Goal: Task Accomplishment & Management: Complete application form

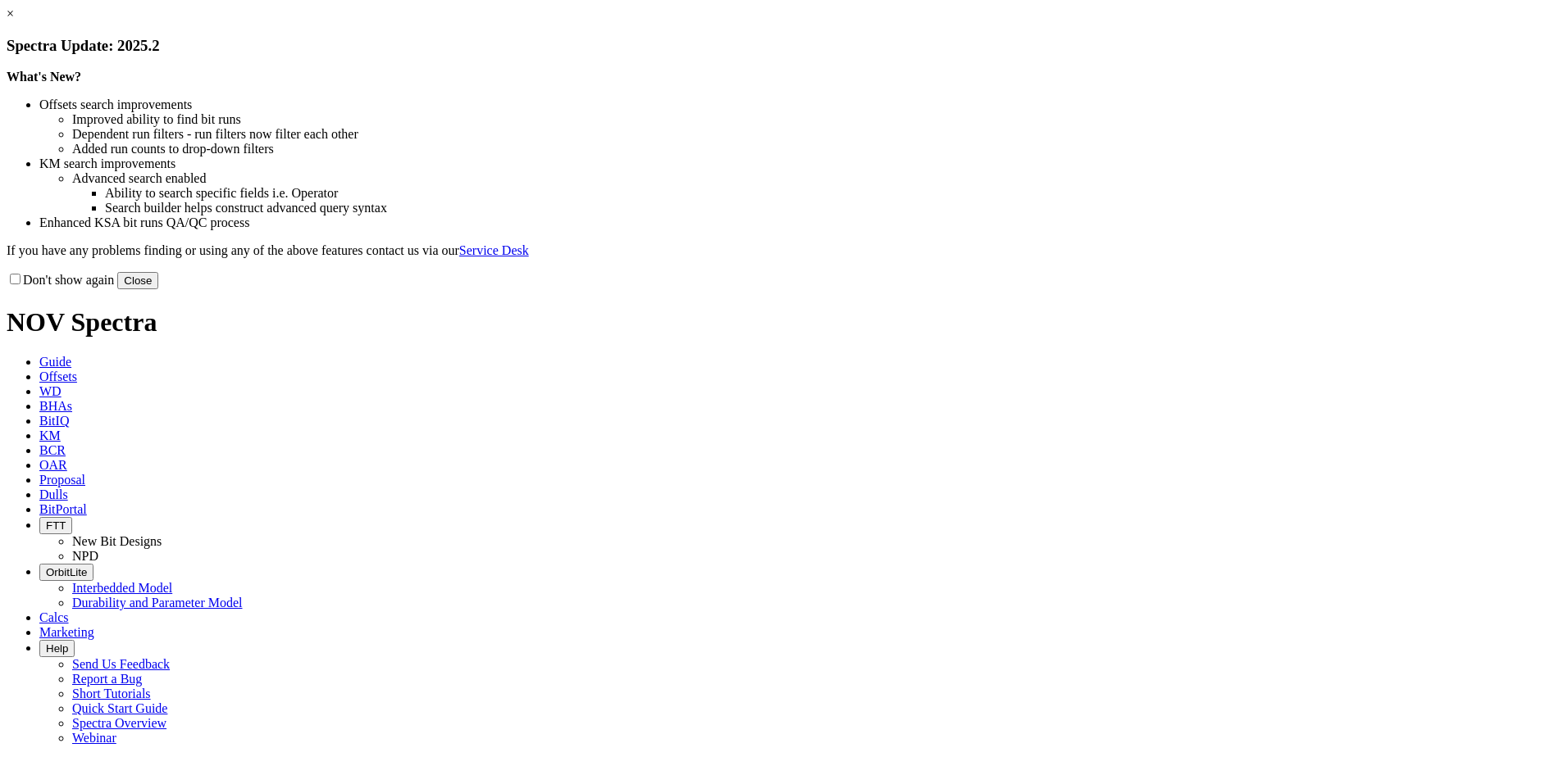
select select "New Bit Design"
click at [158, 289] on button "Close" at bounding box center [138, 280] width 41 height 17
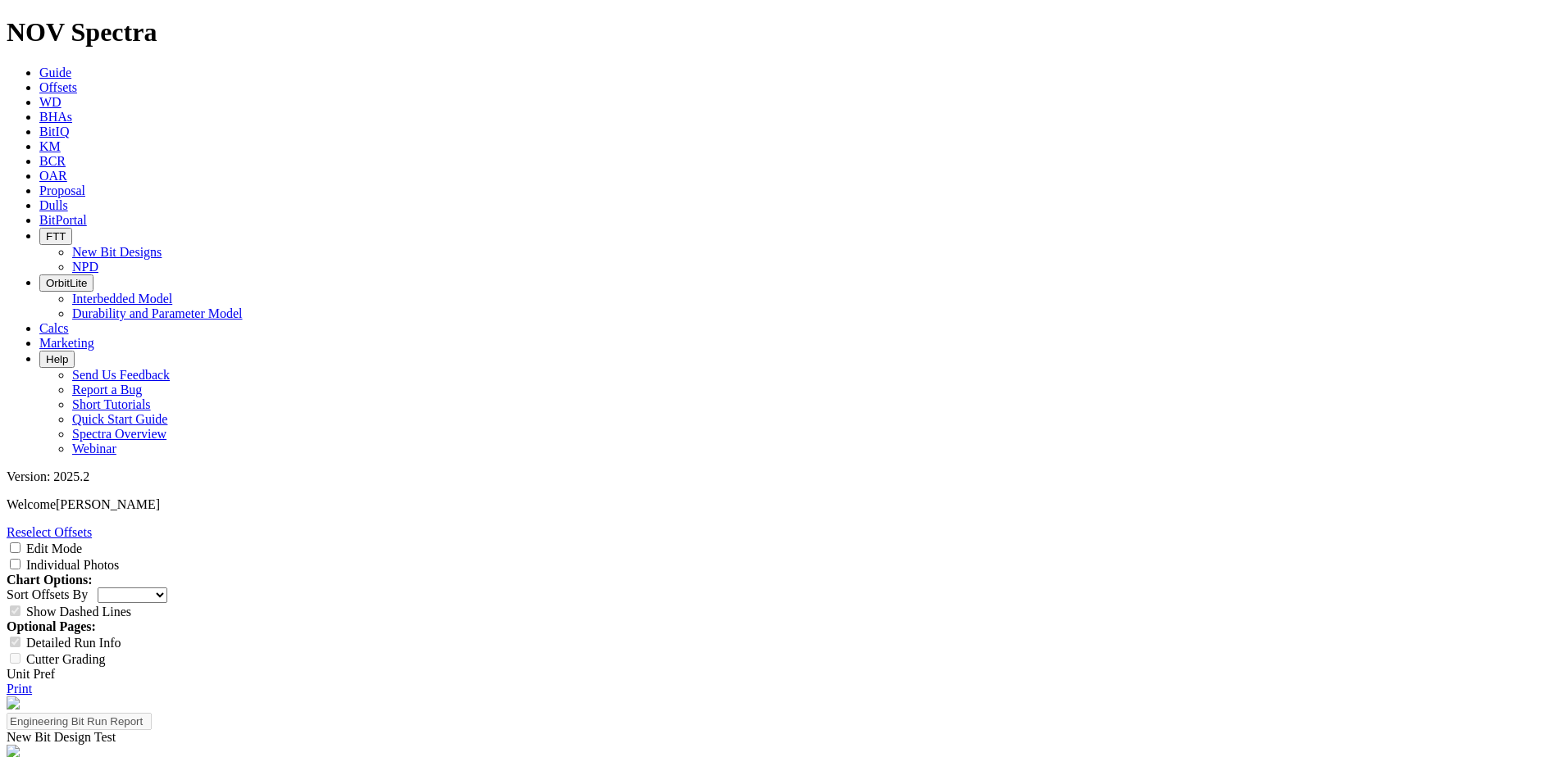
scroll to position [164, 0]
drag, startPoint x: 604, startPoint y: 550, endPoint x: 577, endPoint y: 548, distance: 27.1
copy tr "217"
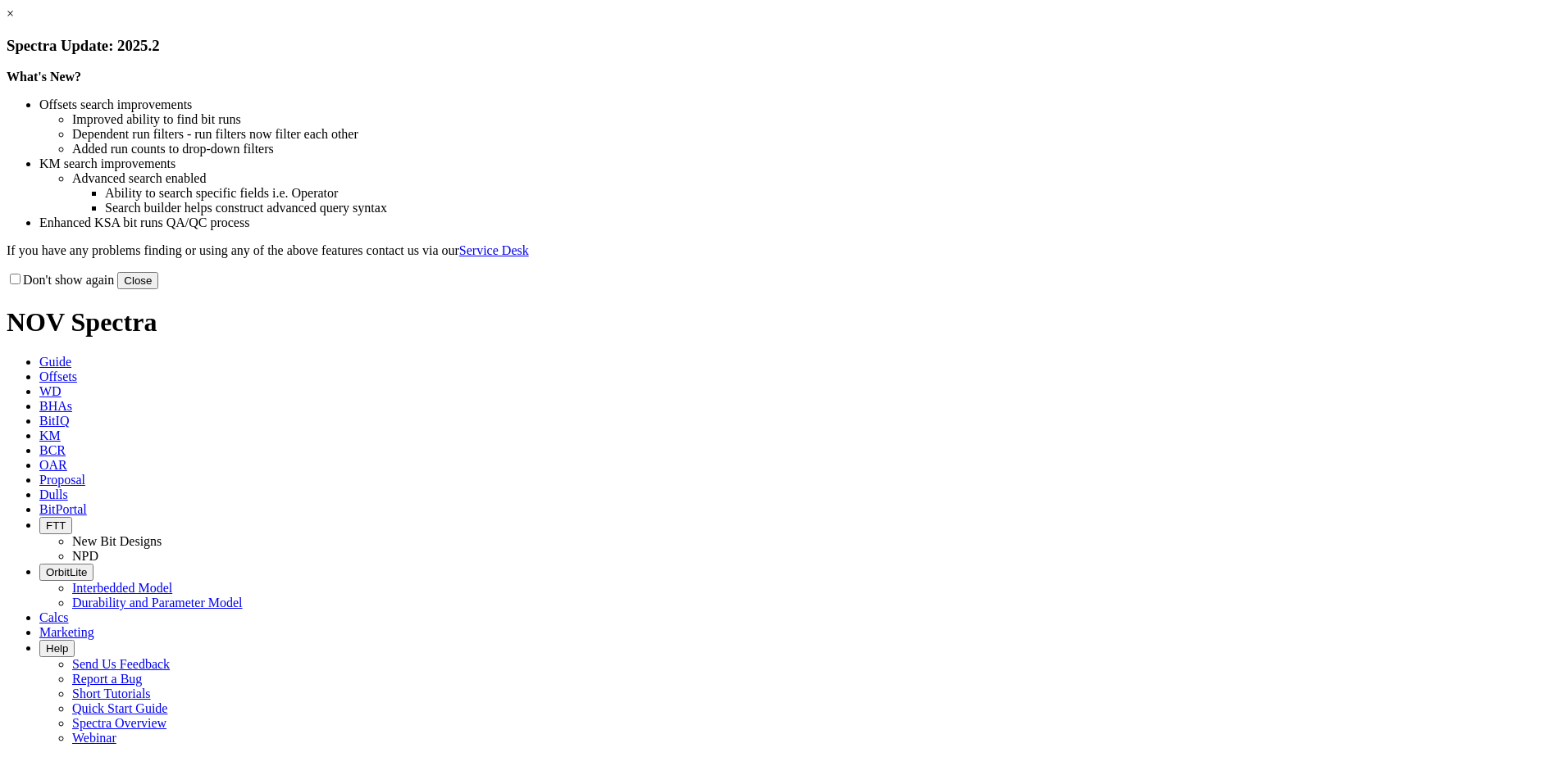
select select "New Bit Design"
click at [14, 21] on link "×" at bounding box center [10, 13] width 7 height 14
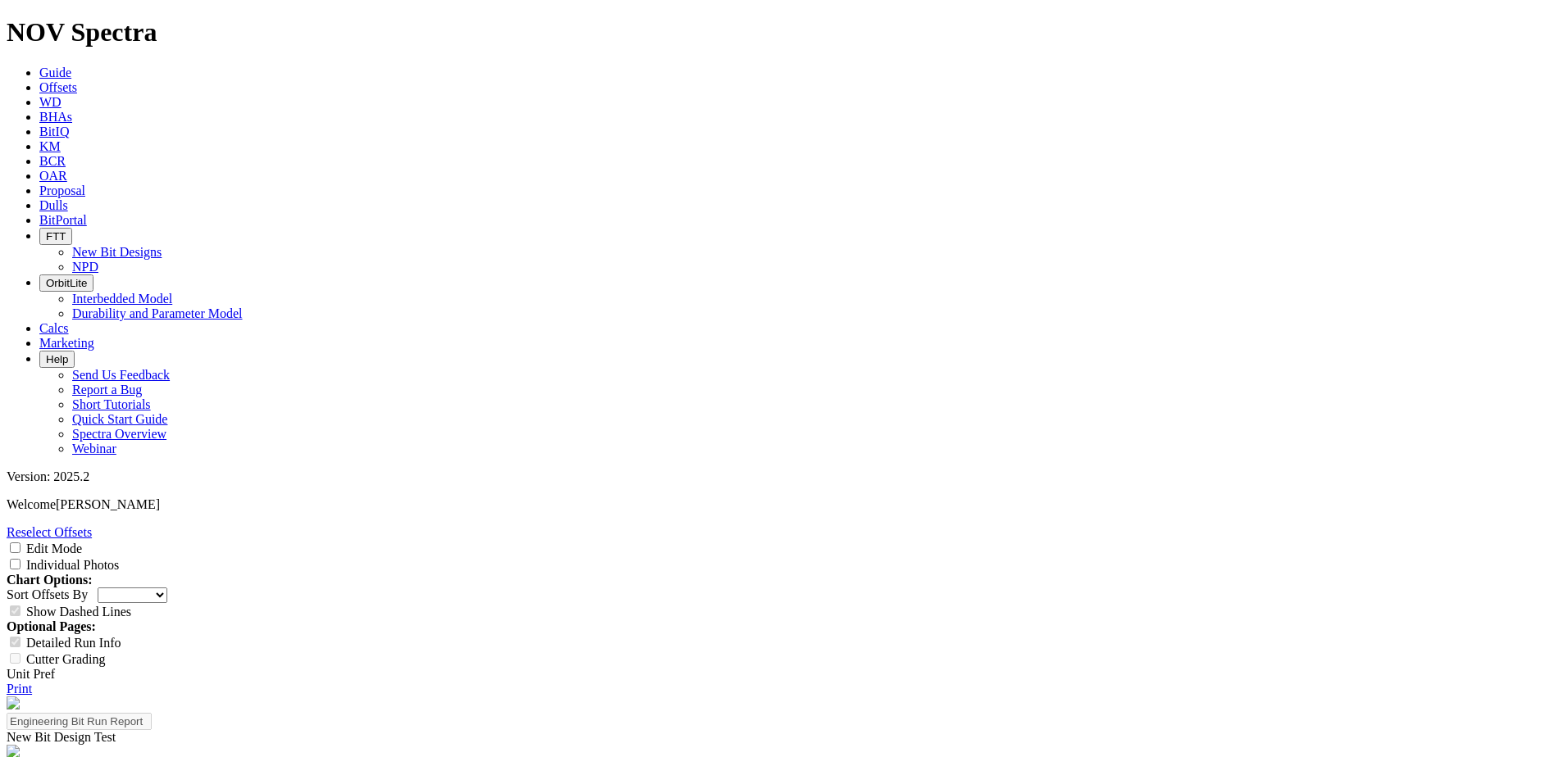
click at [21, 543] on input "Edit Mode" at bounding box center [15, 548] width 11 height 11
checkbox input "true"
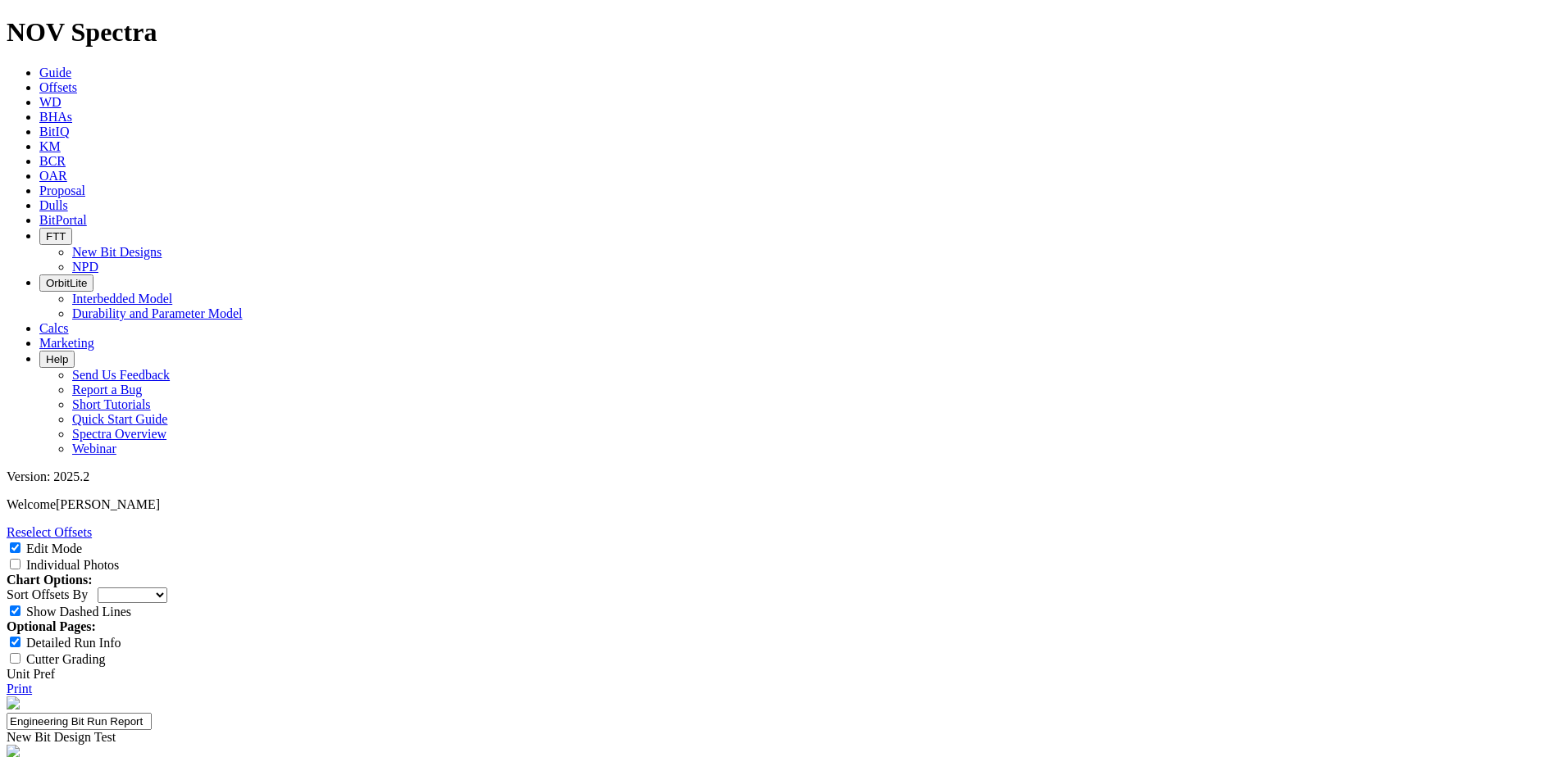
paste textarea "The bit achieved outstanding performance and is considered as a pioneering desi…"
type textarea "The bit not only maintained wellbore verticality and outperformed competing 6-b…"
click at [21, 543] on input "Edit Mode" at bounding box center [15, 548] width 11 height 11
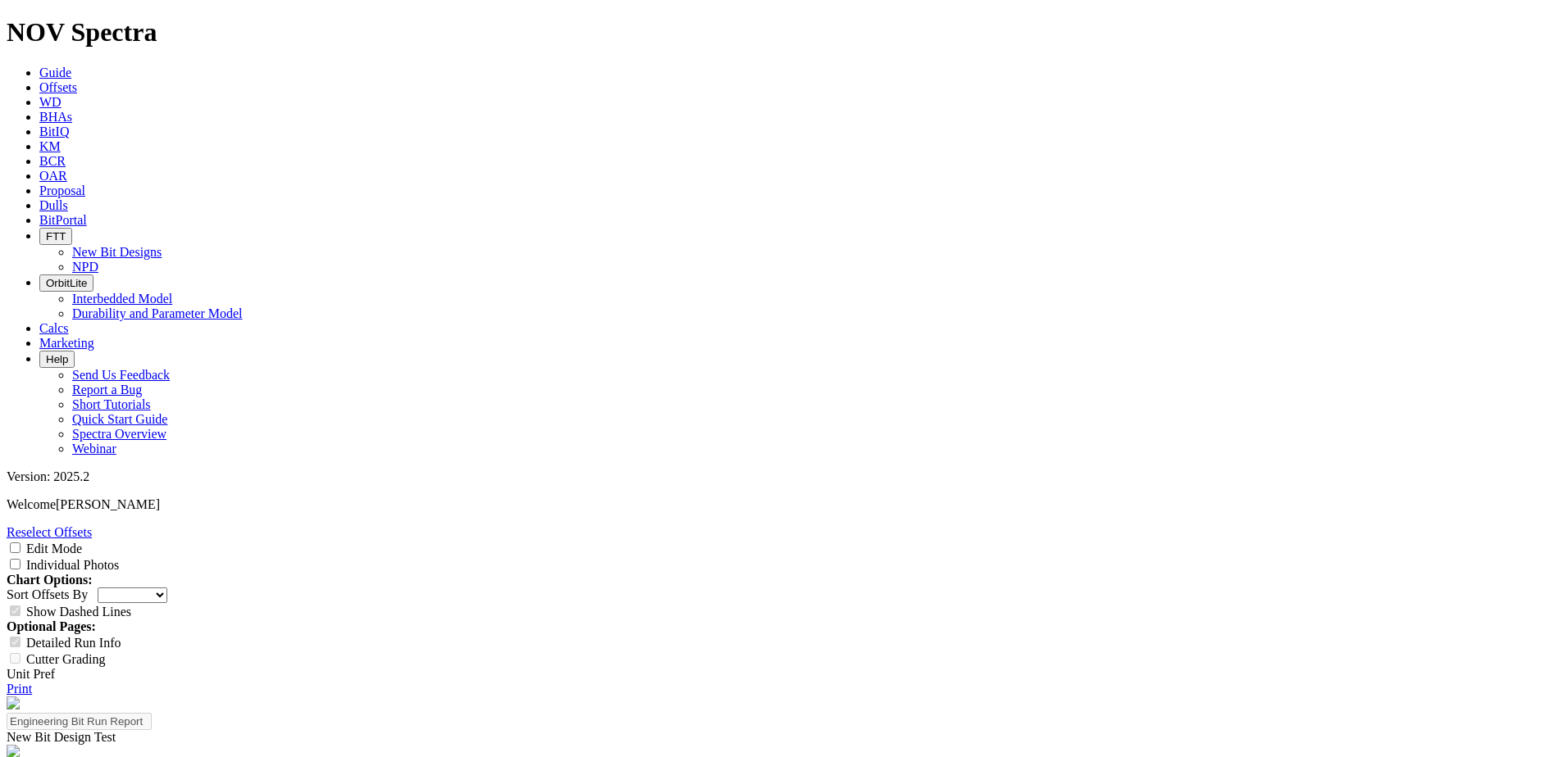
scroll to position [410, 0]
click at [21, 543] on input "Edit Mode" at bounding box center [15, 548] width 11 height 11
checkbox input "true"
type input "1"
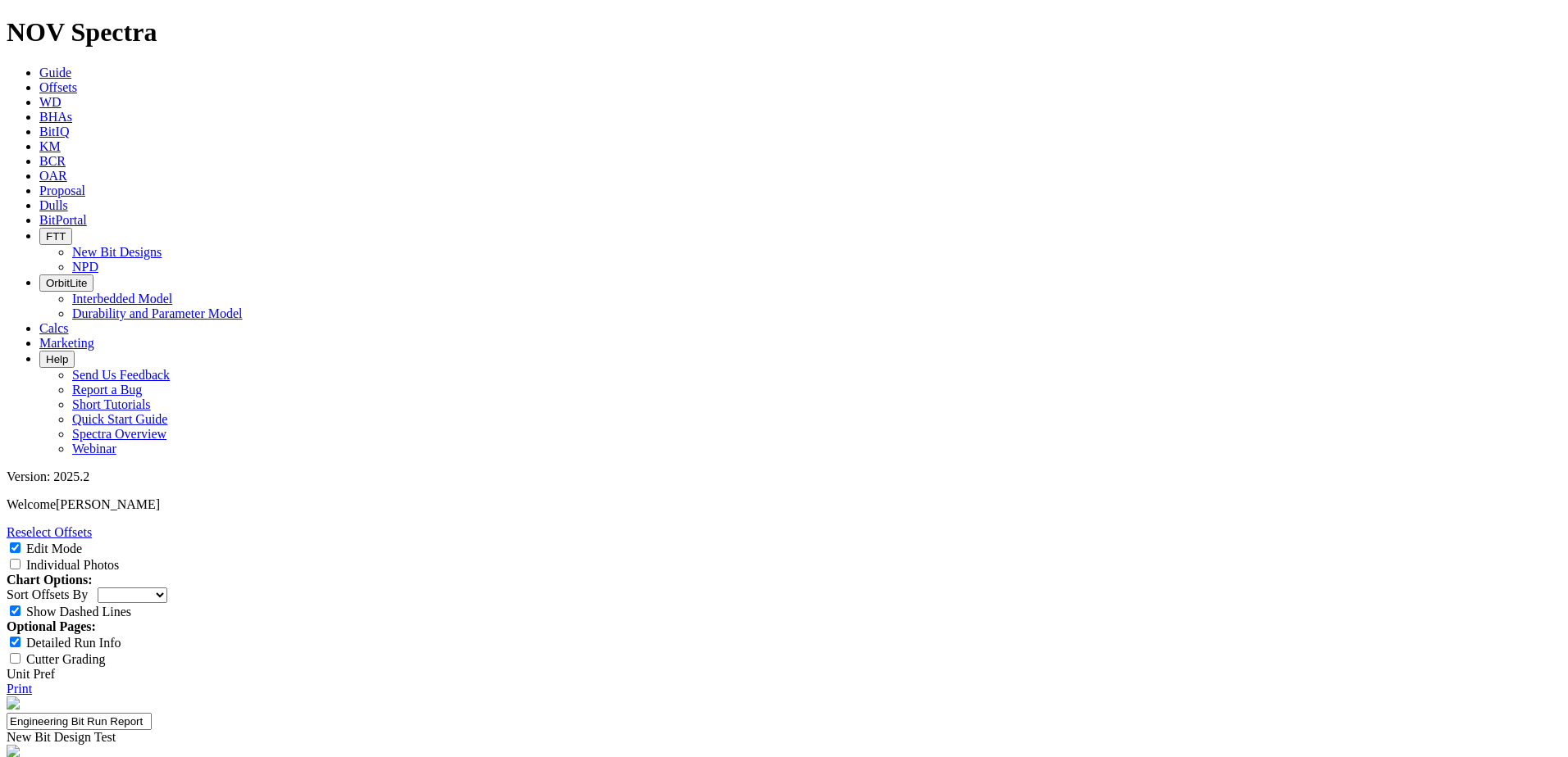
scroll to position [0, 0]
drag, startPoint x: 666, startPoint y: 204, endPoint x: 626, endPoint y: 205, distance: 40.0
copy div "S320113"
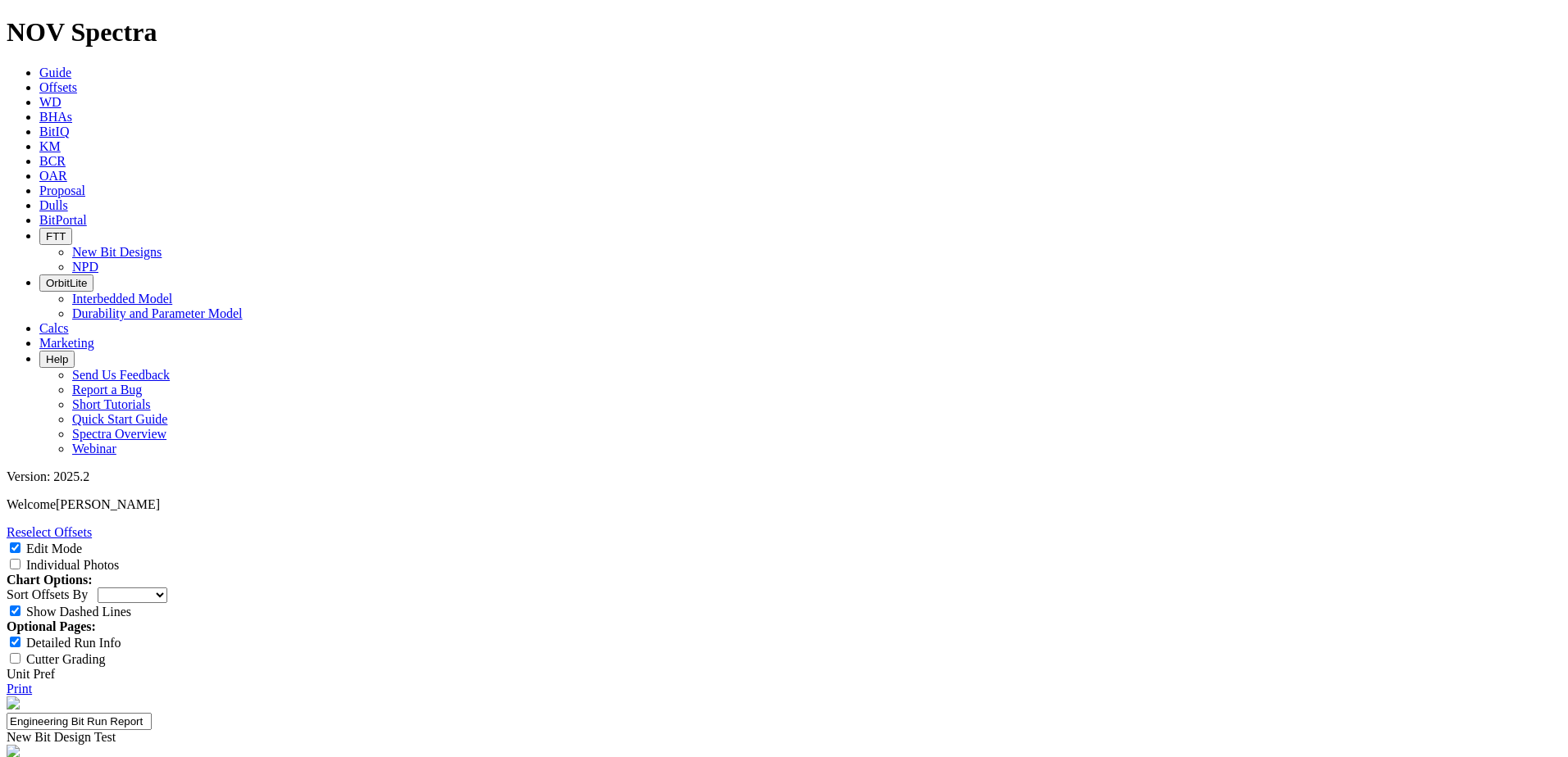
drag, startPoint x: 605, startPoint y: 656, endPoint x: 614, endPoint y: 655, distance: 9.1
paste input "24-0637"
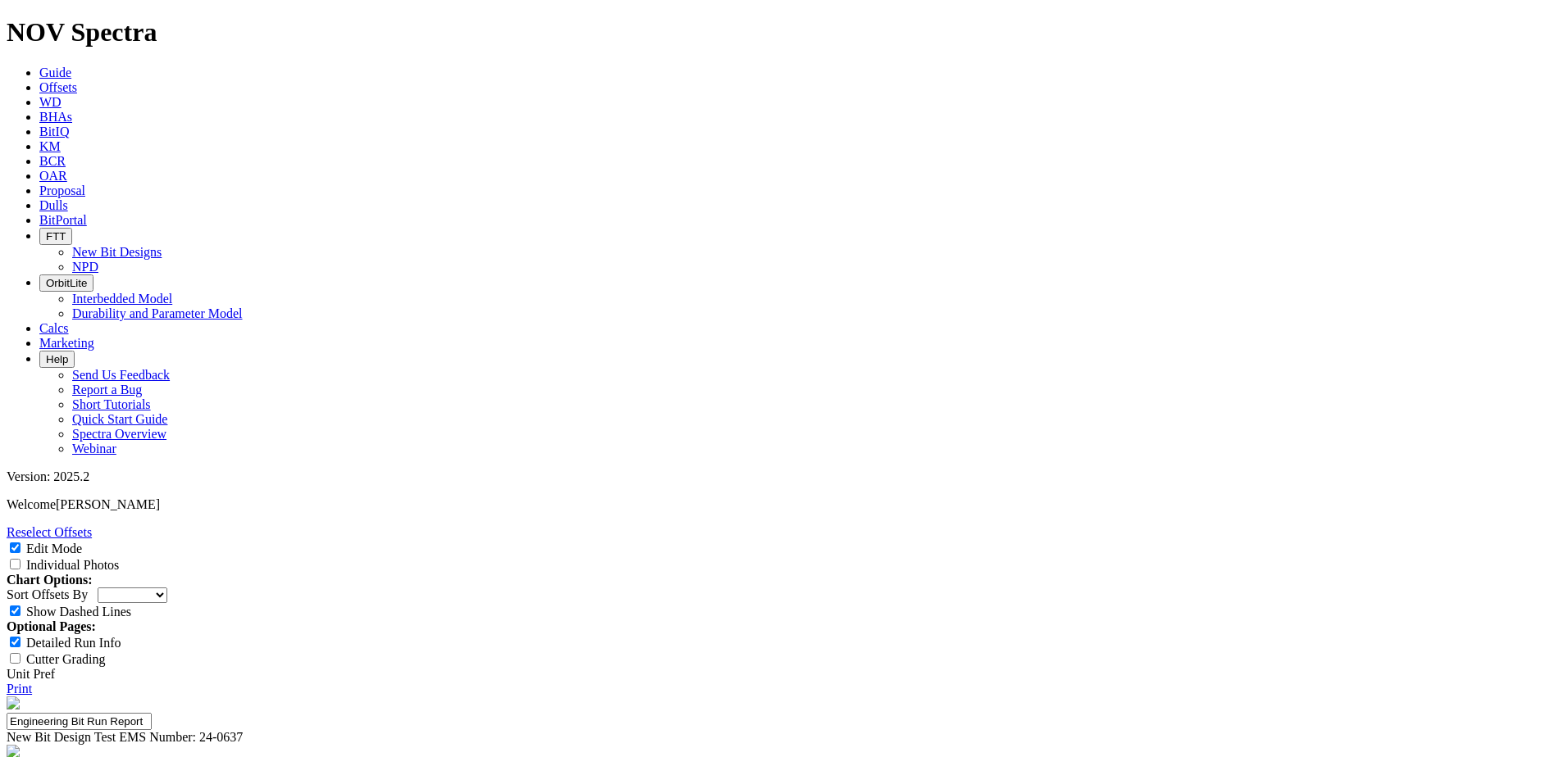
type input "24-0637"
type input "Durability"
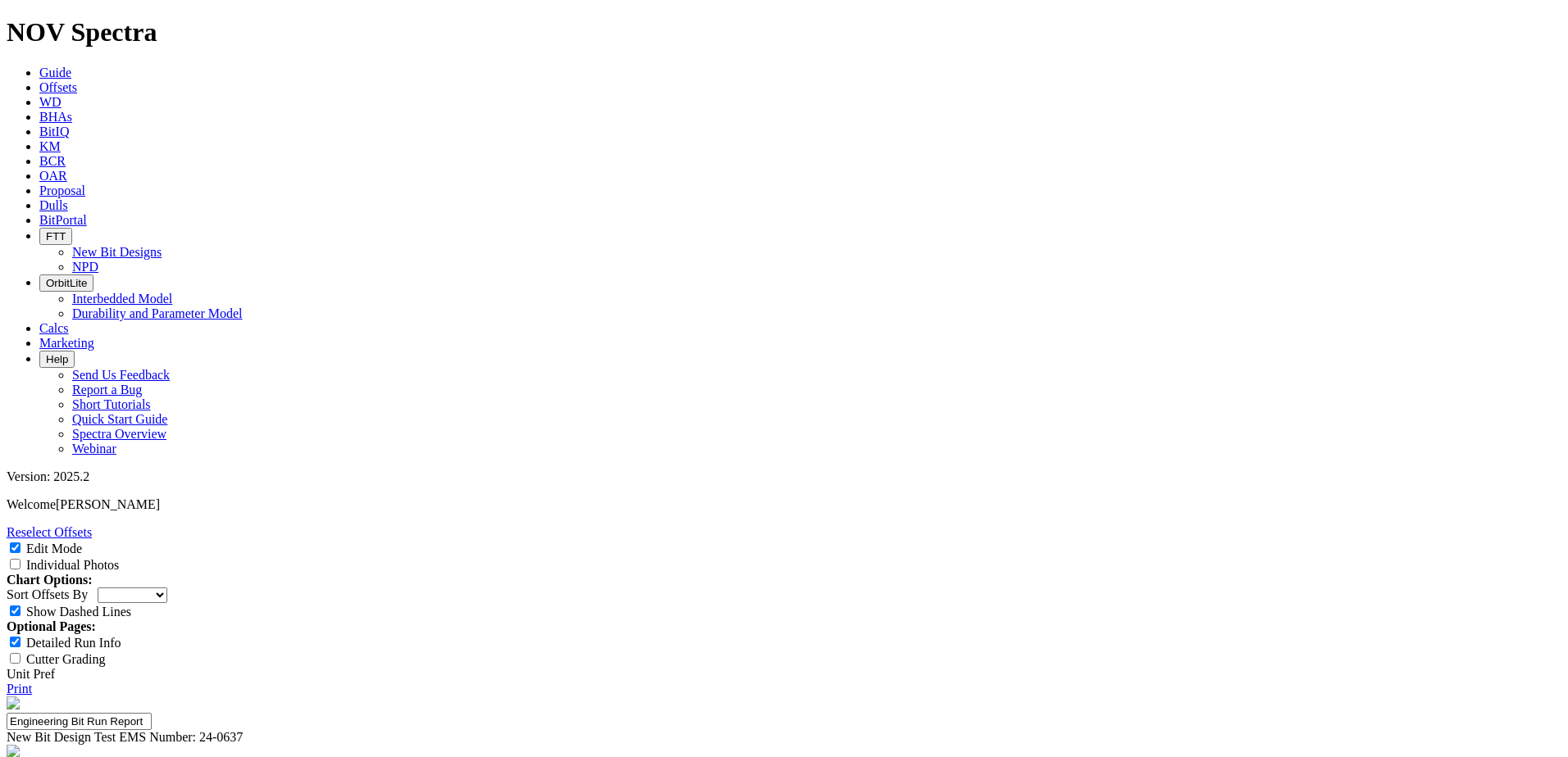
type input "ROP"
paste input "shift the application from 6-bladed to 5-bladed"
type input "shift the application from 6-bladed to 5-bladed"
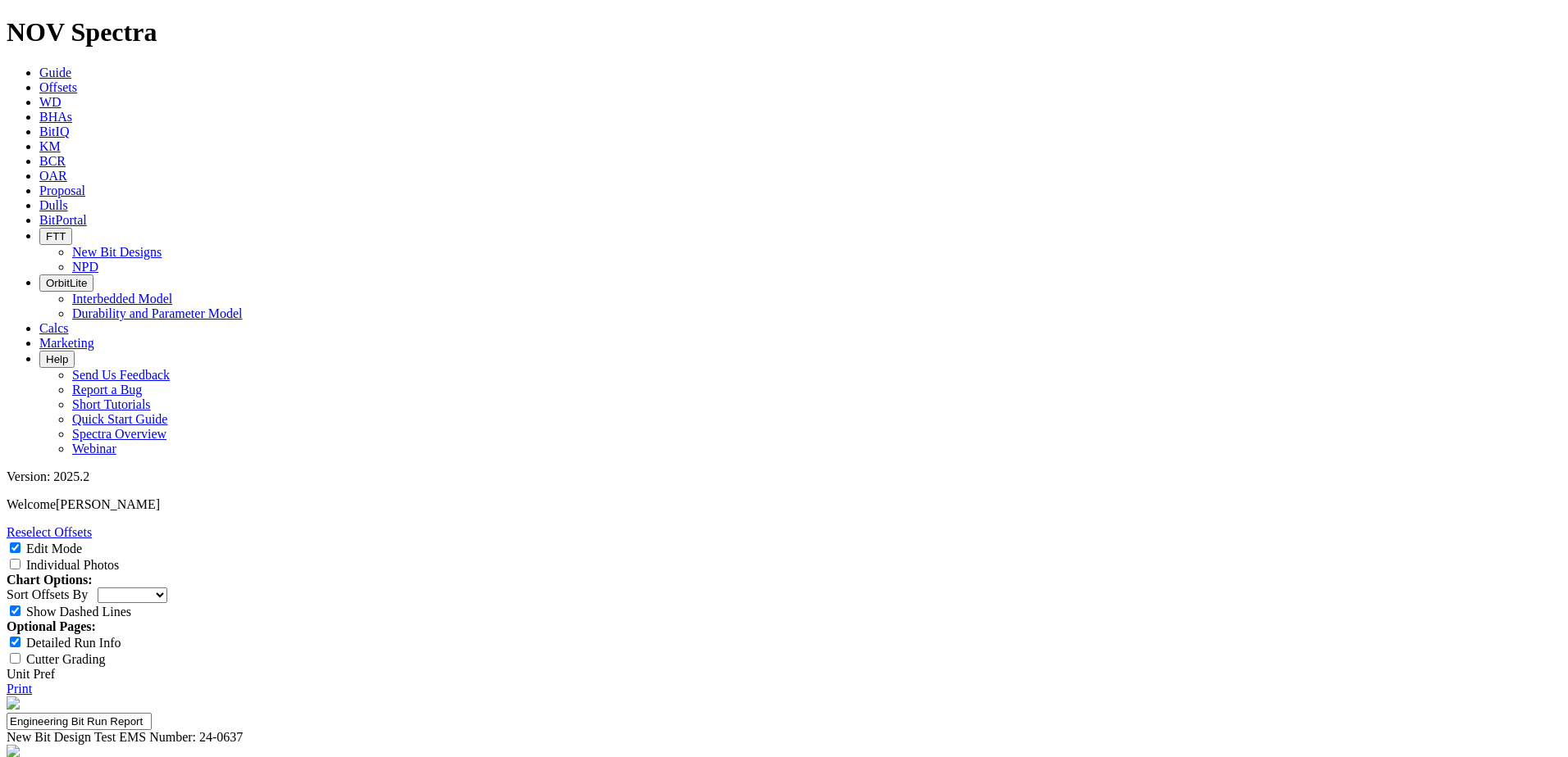
type input "s"
type input "Steerability"
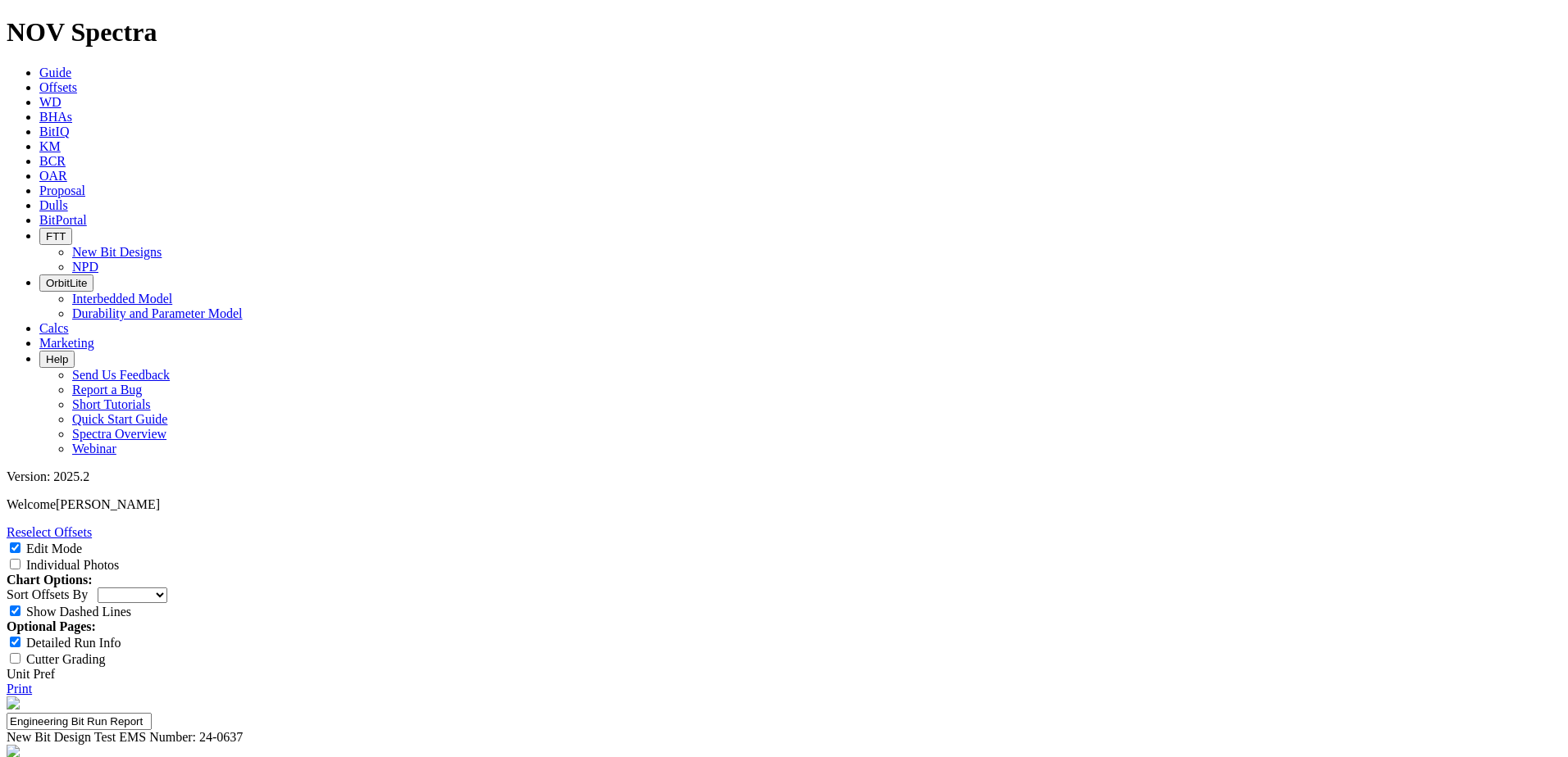
paste input "excellent steerability throughout all sliding intervals while maintaining a str…"
type input "excellent steerability throughout all sliding intervals while maintaining a str…"
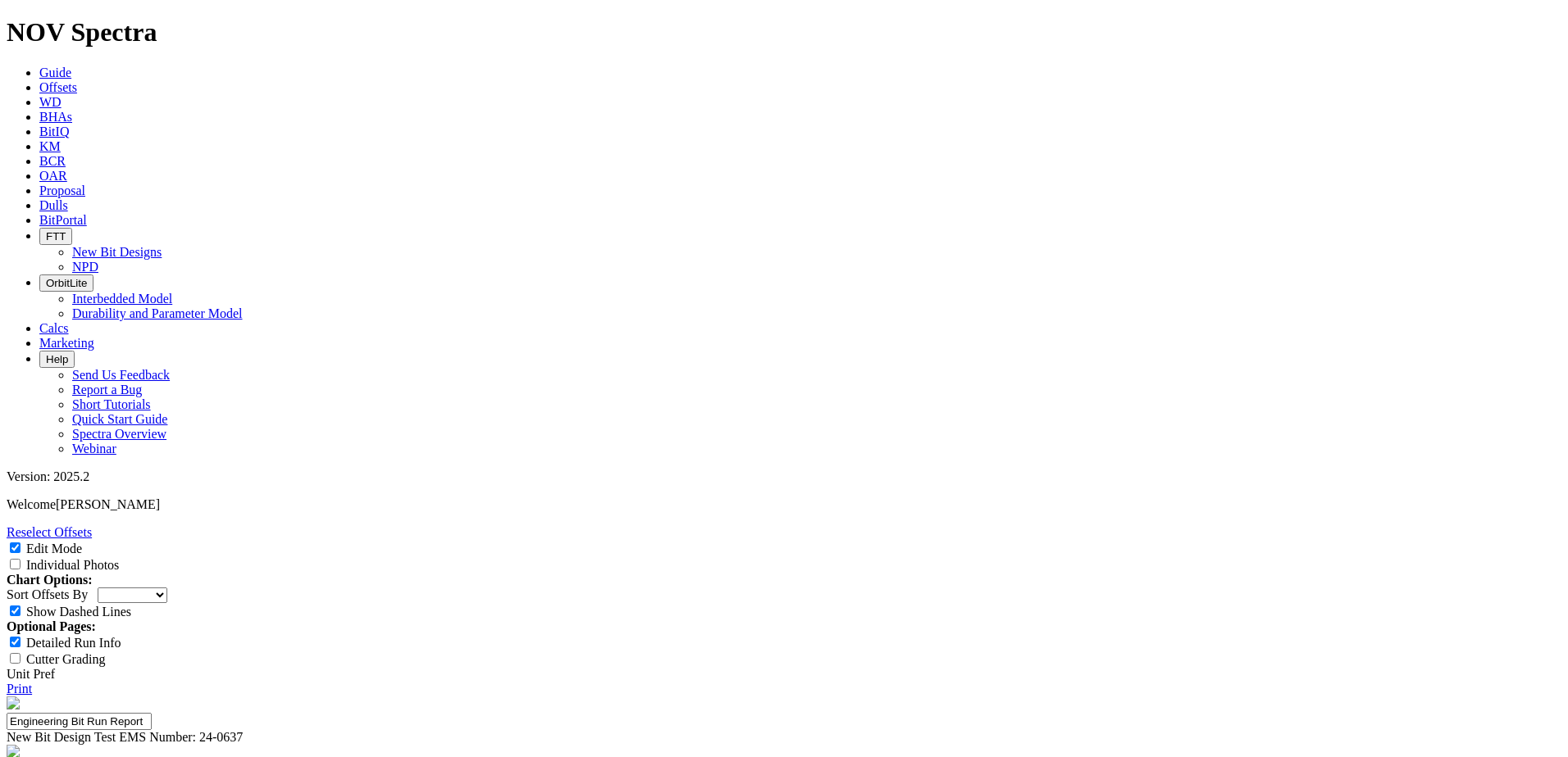
paste input "excellent steerability throughout all sliding intervals while maintaining a str…"
type input "excellent steerability throughout all sliding intervals while maintaining a str…"
drag, startPoint x: 898, startPoint y: 327, endPoint x: 1112, endPoint y: 330, distance: 214.0
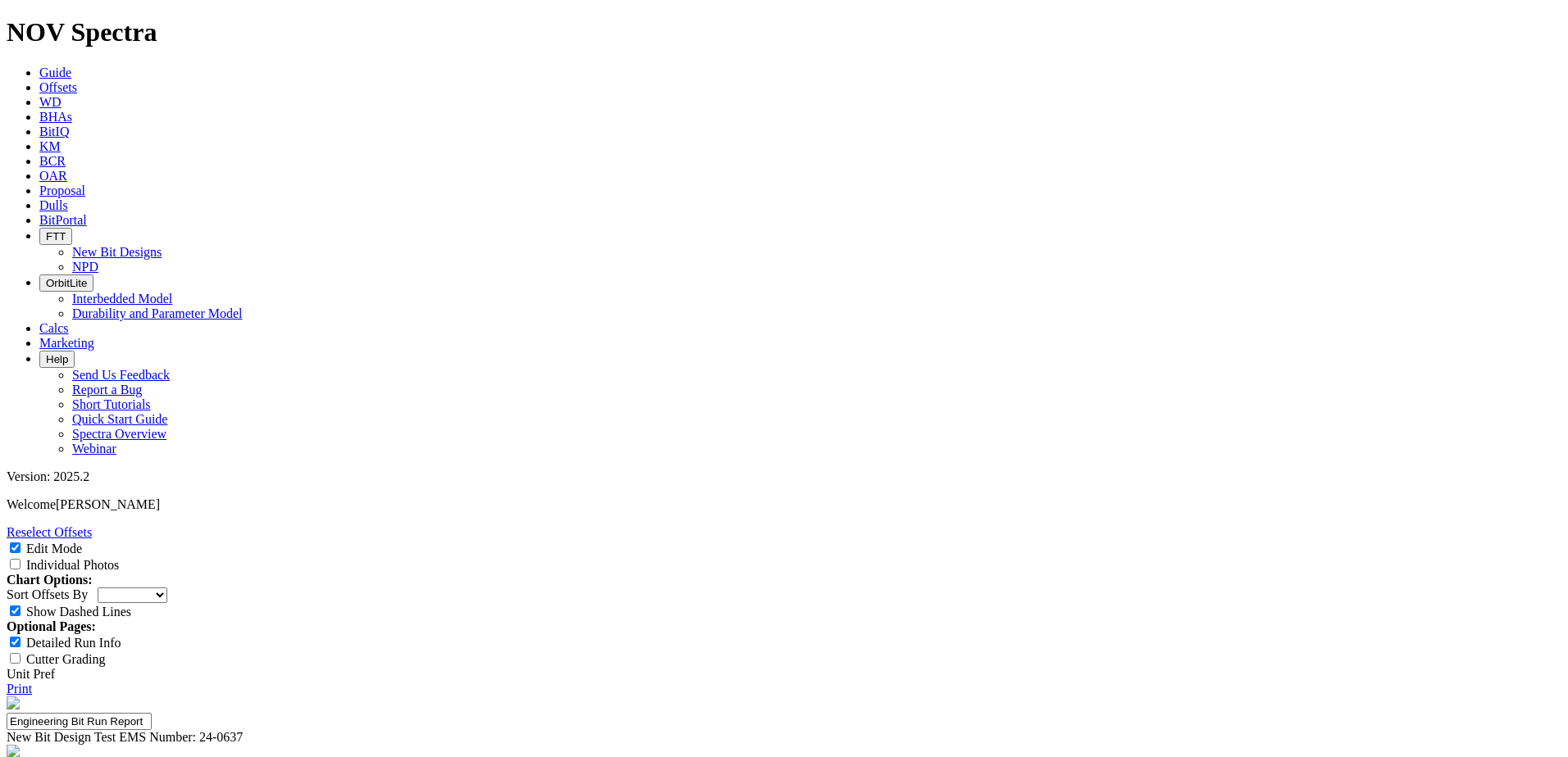
drag, startPoint x: 897, startPoint y: 343, endPoint x: 1130, endPoint y: 346, distance: 233.0
drag, startPoint x: 913, startPoint y: 492, endPoint x: 925, endPoint y: 490, distance: 12.2
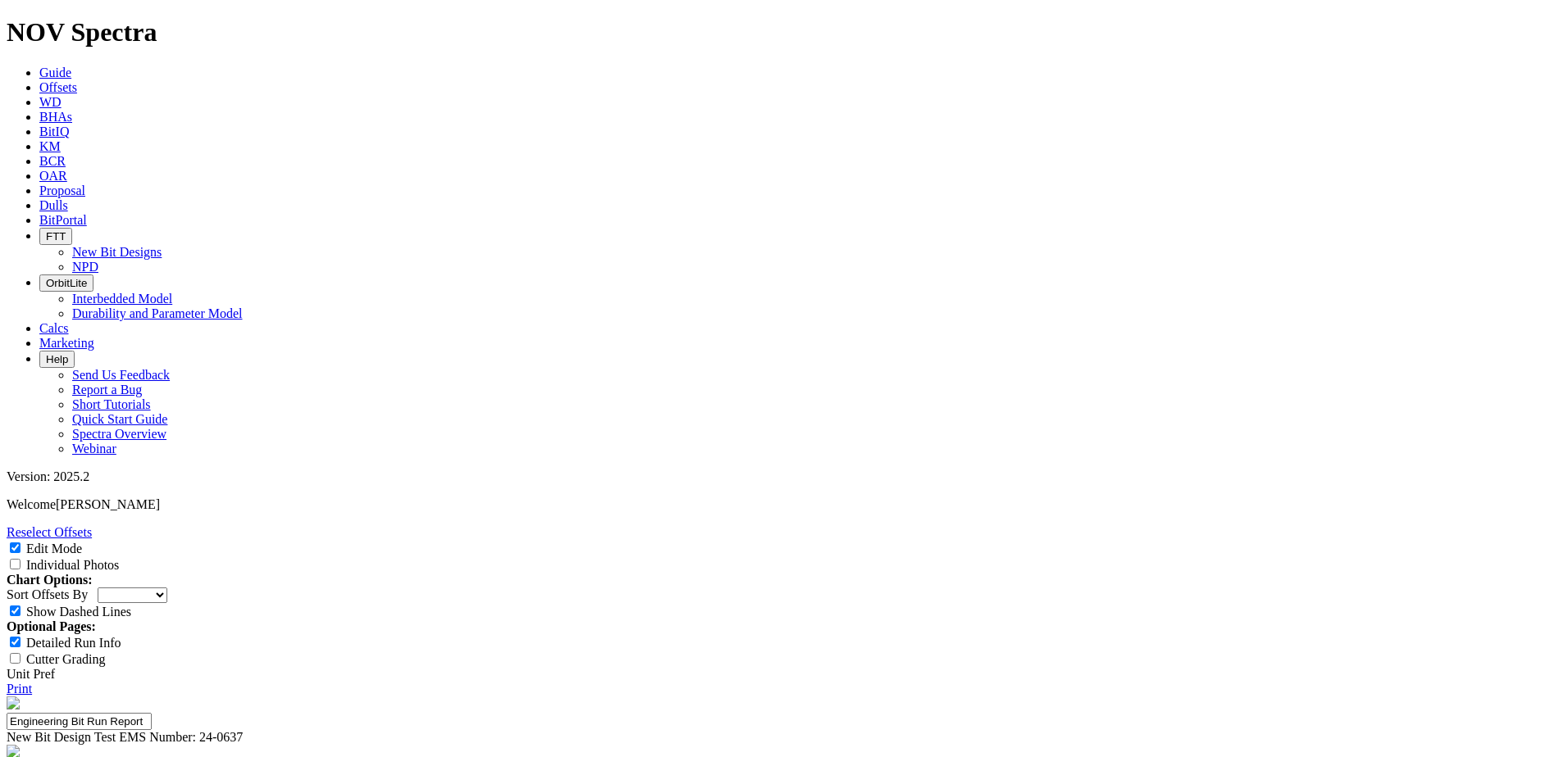
paste input "achieved a field-record ROP despite several sliding intervals"
type input "achieved a field-record ROP despite several sliding intervals"
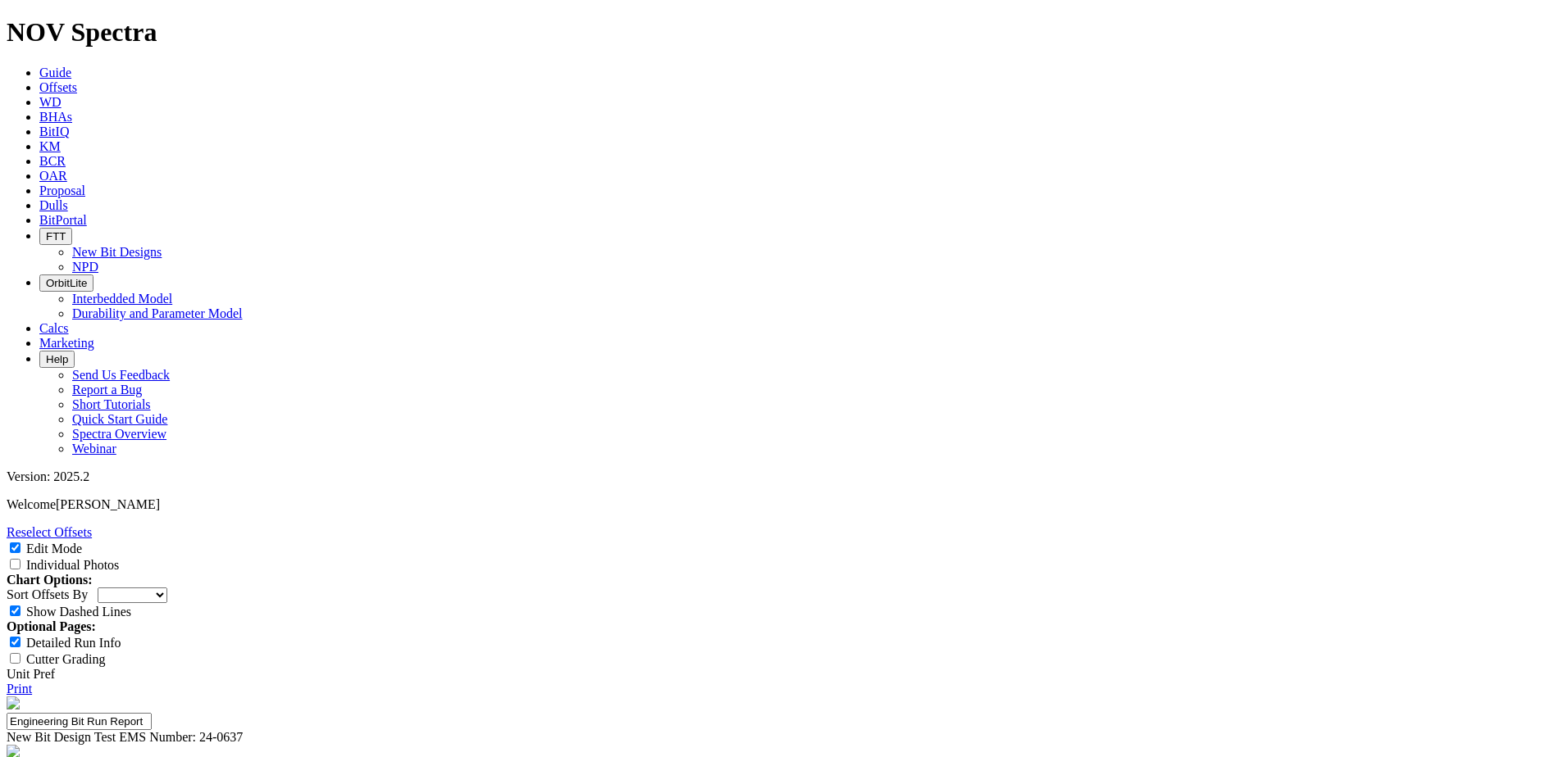
paste input "corrected the inclination and maintained wellbore verticality"
type input "corrected the inclination and maintained wellbore verticality"
click at [21, 543] on input "Edit Mode" at bounding box center [15, 548] width 11 height 11
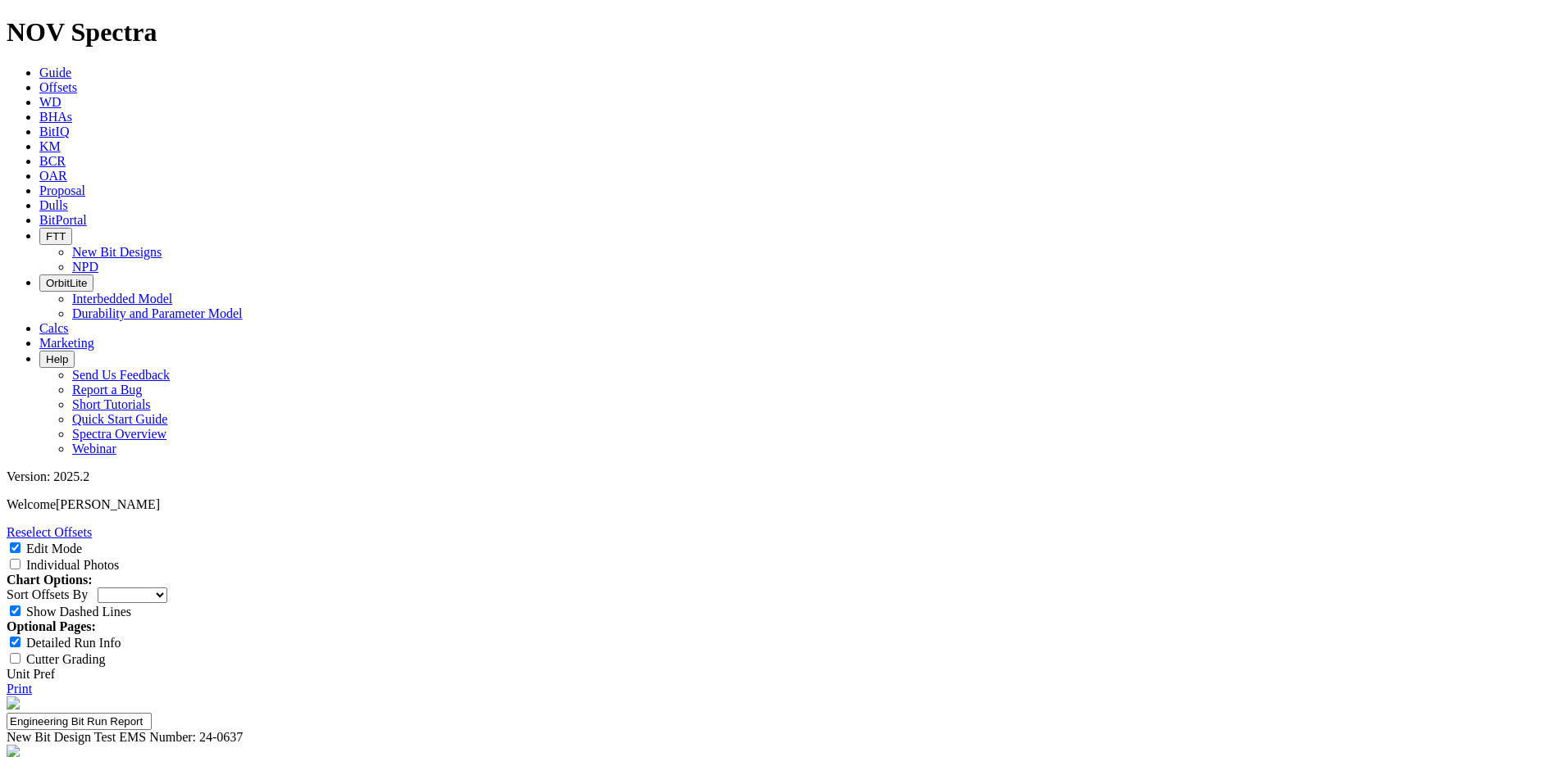
checkbox input "false"
